Goal: Find specific page/section

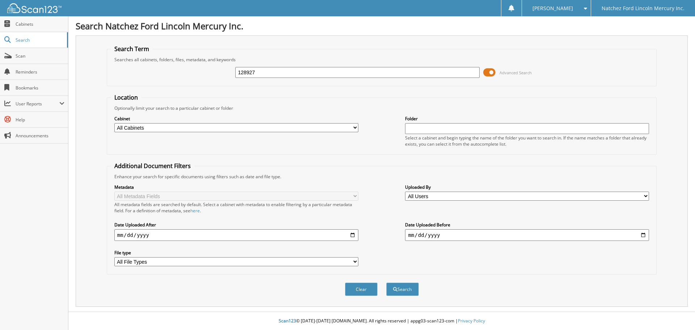
type input "128927"
click at [386, 282] on button "Search" at bounding box center [402, 288] width 33 height 13
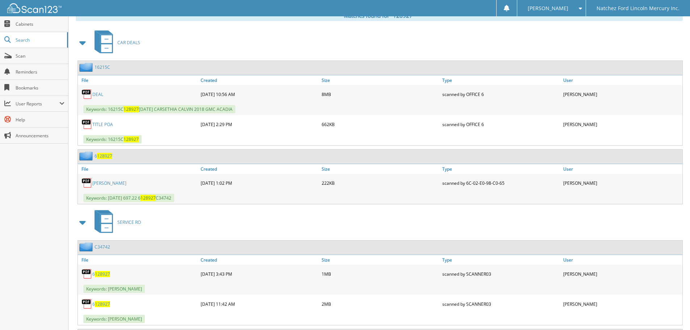
scroll to position [326, 0]
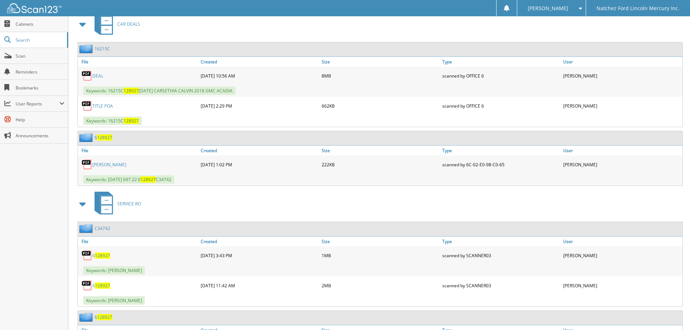
click at [101, 50] on link "16215C" at bounding box center [103, 49] width 16 height 6
